Goal: Information Seeking & Learning: Learn about a topic

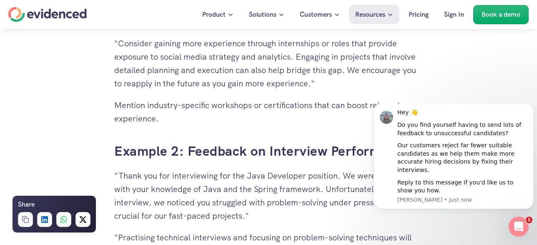
scroll to position [1976, 0]
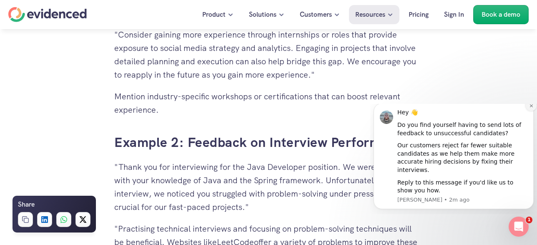
click at [531, 108] on icon "Dismiss notification" at bounding box center [532, 105] width 5 height 5
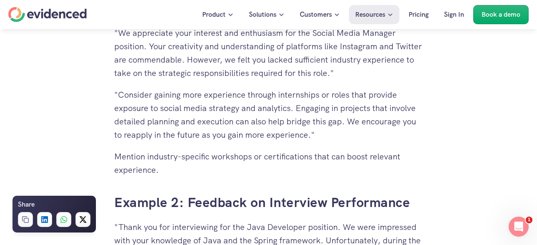
scroll to position [1925, 0]
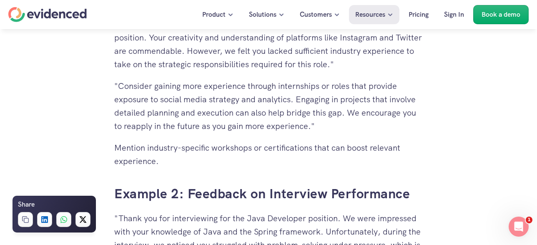
drag, startPoint x: 265, startPoint y: 50, endPoint x: 290, endPoint y: 69, distance: 31.4
click at [285, 66] on p ""We appreciate your interest and enthusiasm for the Social Media Manager positi…" at bounding box center [268, 44] width 309 height 53
drag, startPoint x: 266, startPoint y: 50, endPoint x: 340, endPoint y: 64, distance: 75.2
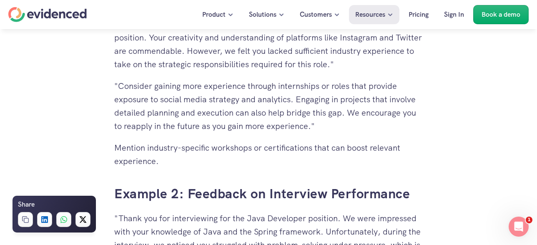
click at [278, 54] on div "Want to make more accurate hiring decisions? Watch a quick demo" at bounding box center [268, 45] width 537 height 32
drag, startPoint x: 266, startPoint y: 50, endPoint x: 360, endPoint y: 58, distance: 94.6
click at [360, 58] on div "Want to make more accurate hiring decisions? Watch a quick demo" at bounding box center [268, 45] width 537 height 32
drag, startPoint x: 216, startPoint y: 48, endPoint x: 287, endPoint y: 56, distance: 71.8
click at [287, 56] on div "Want to make more accurate hiring decisions? Watch a quick demo" at bounding box center [268, 45] width 537 height 32
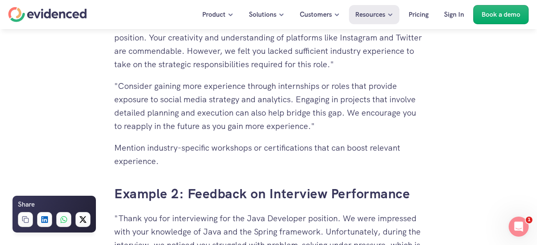
click at [217, 56] on div "Want to make more accurate hiring decisions? Watch a quick demo" at bounding box center [268, 45] width 537 height 32
click at [218, 53] on div "Want to make more accurate hiring decisions? Watch a quick demo" at bounding box center [268, 45] width 537 height 32
drag, startPoint x: 217, startPoint y: 50, endPoint x: 255, endPoint y: 54, distance: 38.3
click at [255, 54] on div "Want to make more accurate hiring decisions? Watch a quick demo" at bounding box center [268, 45] width 537 height 32
click at [218, 51] on h4 "Want to make more accurate hiring decisions?" at bounding box center [220, 44] width 171 height 13
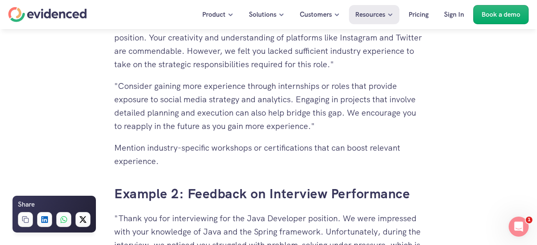
click at [214, 51] on h4 "Want to make more accurate hiring decisions?" at bounding box center [220, 44] width 171 height 13
click at [218, 51] on h4 "Want to make more accurate hiring decisions?" at bounding box center [220, 44] width 171 height 13
